Goal: Find specific page/section: Find specific page/section

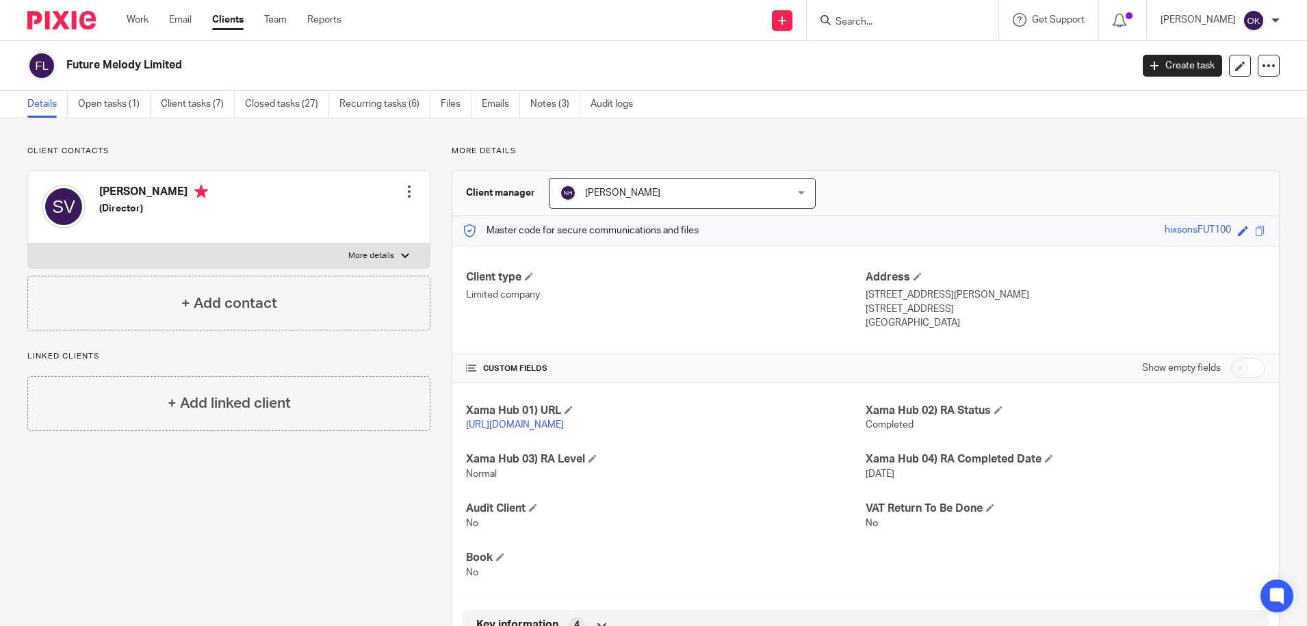
click at [531, 105] on ul "Details Open tasks (1) Client tasks (7) Closed tasks (27) Recurring tasks (6) F…" at bounding box center [340, 104] width 626 height 27
click at [543, 105] on link "Notes (3)" at bounding box center [555, 104] width 50 height 27
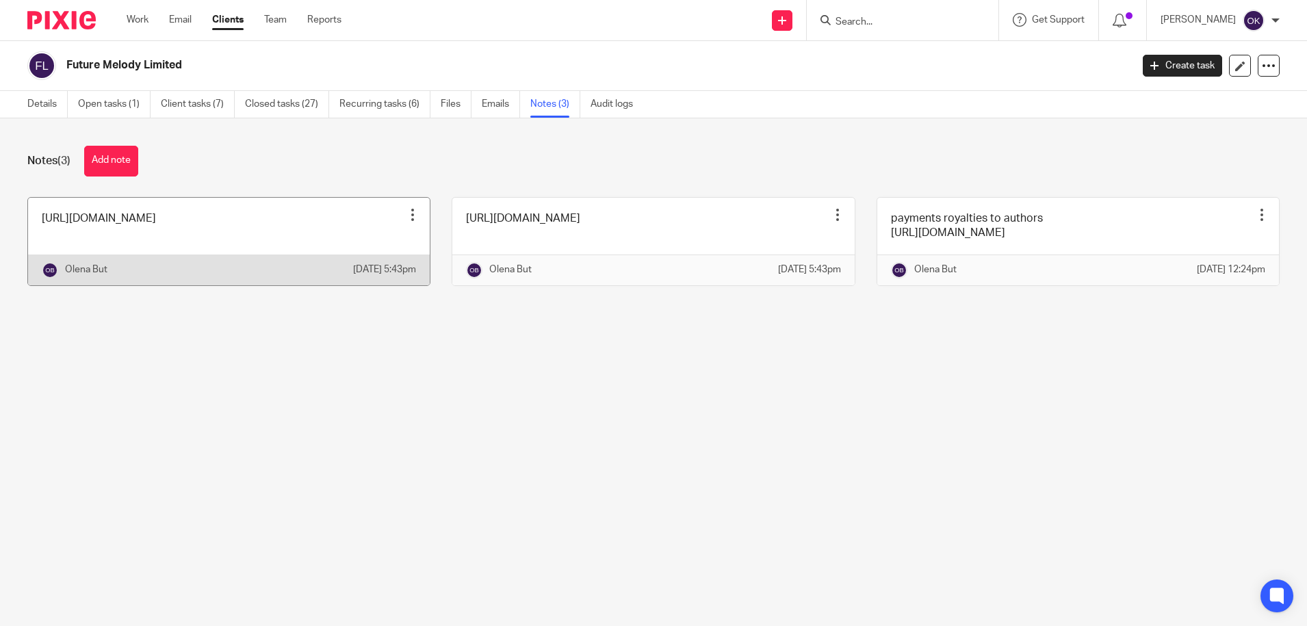
click at [263, 241] on link at bounding box center [229, 242] width 402 height 88
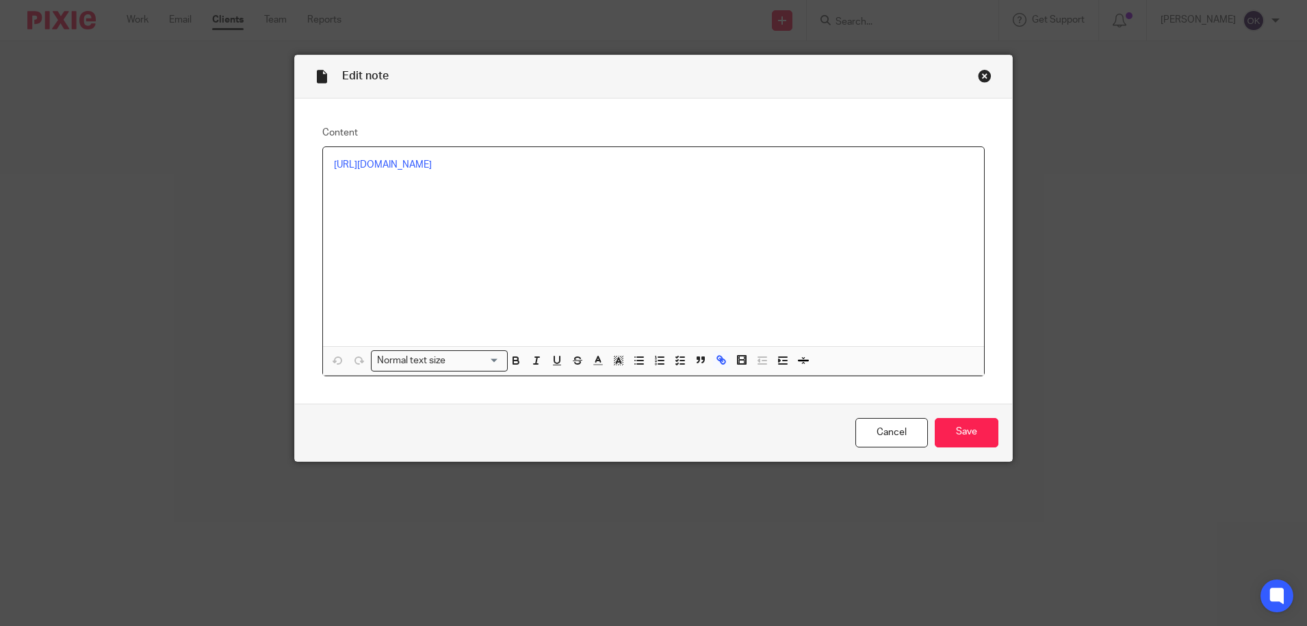
click at [977, 82] on div "Close this dialog window" at bounding box center [984, 76] width 14 height 14
click at [978, 75] on div "Close this dialog window" at bounding box center [984, 76] width 14 height 14
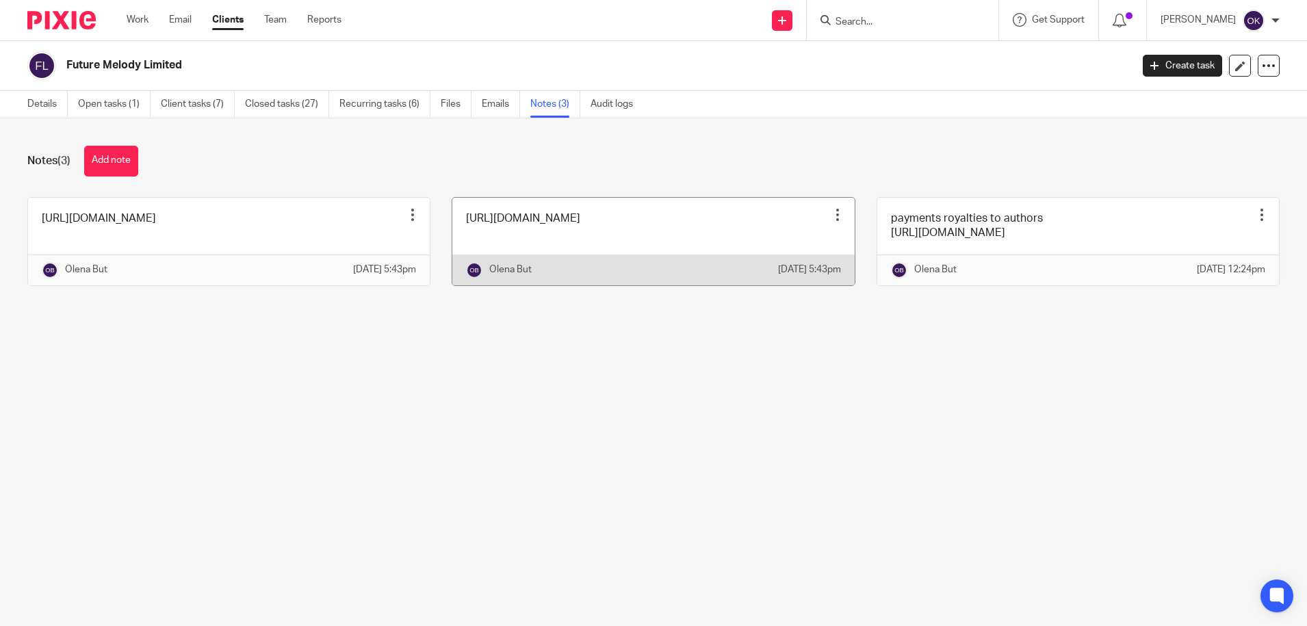
click at [577, 245] on link at bounding box center [653, 242] width 402 height 88
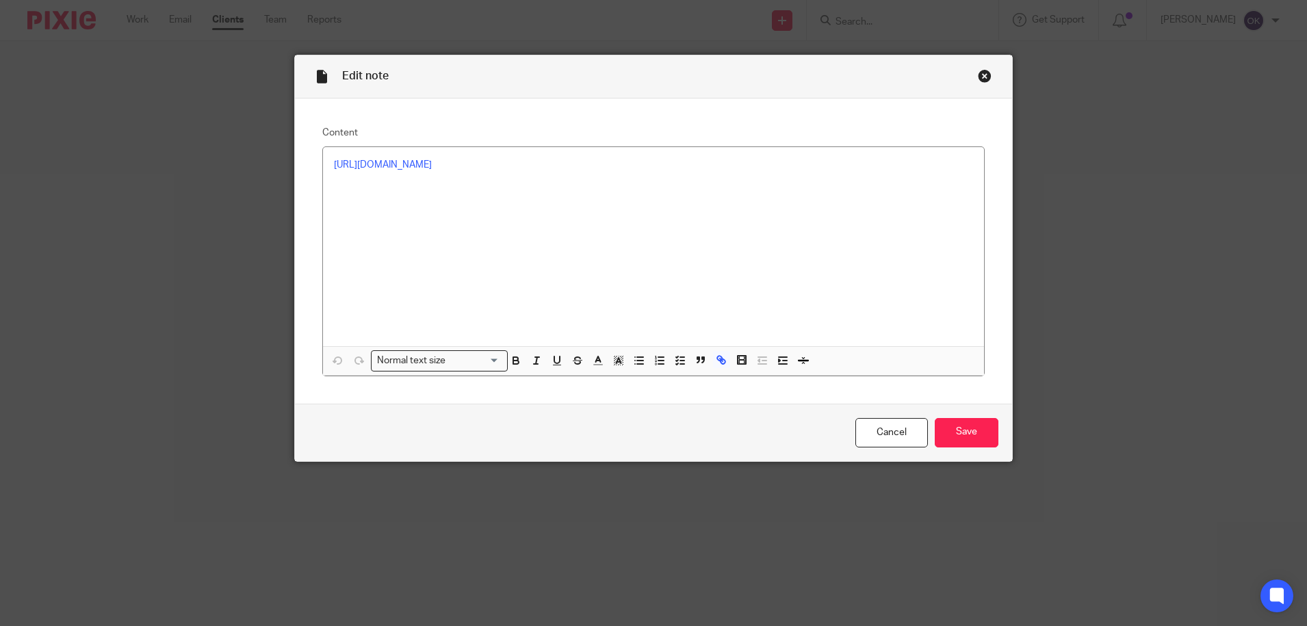
click at [977, 77] on div "Close this dialog window" at bounding box center [984, 76] width 14 height 14
click at [432, 189] on link "[URL][DOMAIN_NAME]" at bounding box center [383, 192] width 98 height 10
drag, startPoint x: 975, startPoint y: 75, endPoint x: 822, endPoint y: 8, distance: 167.2
click at [977, 73] on div "Close this dialog window" at bounding box center [984, 76] width 14 height 14
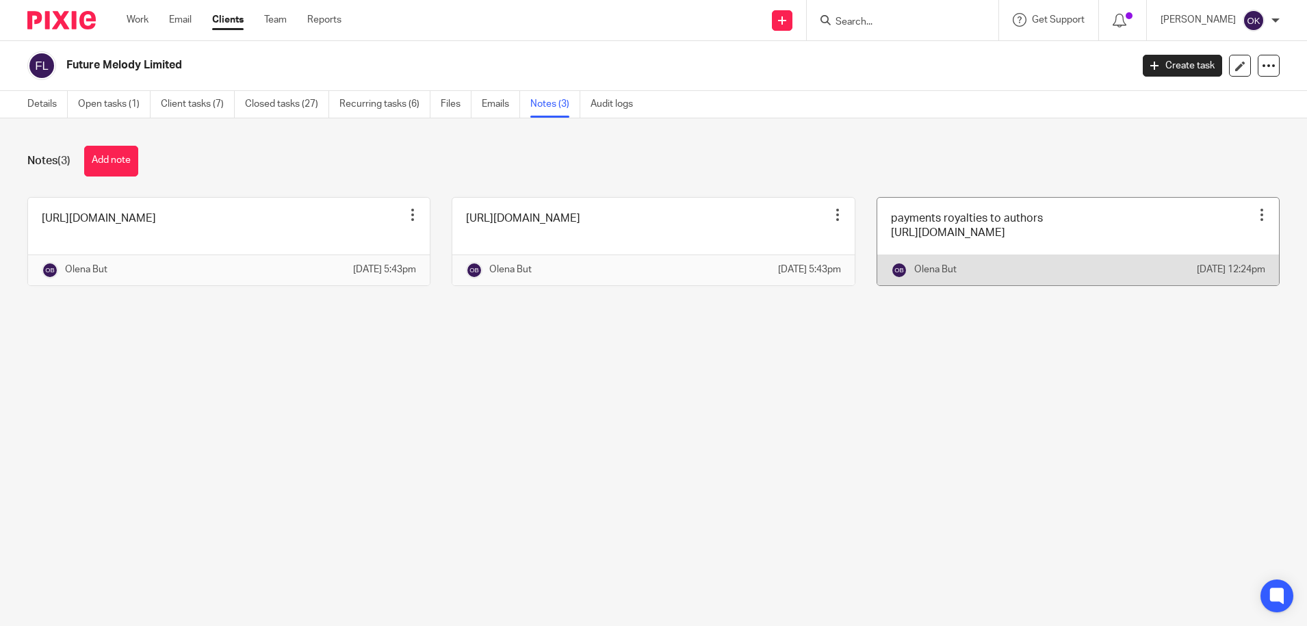
click at [950, 245] on link at bounding box center [1078, 242] width 402 height 88
